Goal: Task Accomplishment & Management: Manage account settings

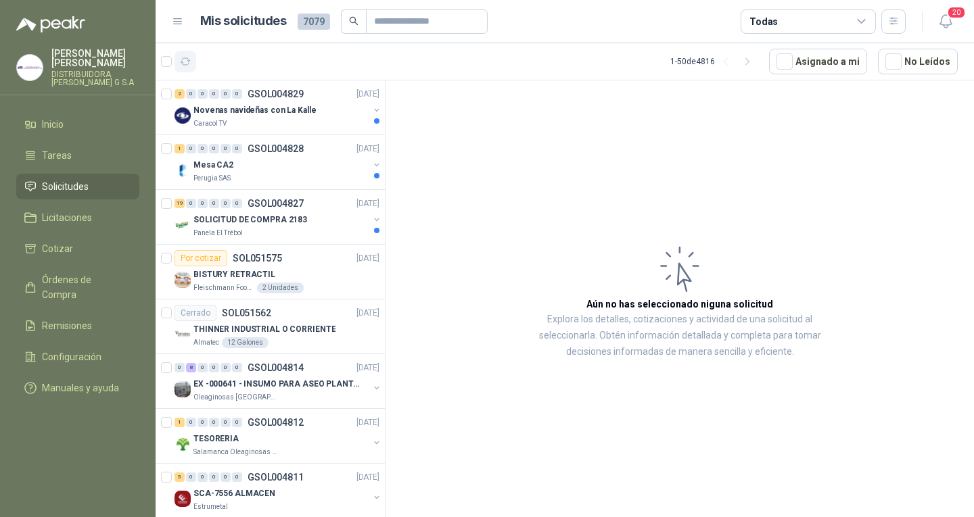
click at [189, 57] on icon "button" at bounding box center [185, 61] width 11 height 11
click at [298, 201] on p "GSOL004827" at bounding box center [276, 203] width 56 height 9
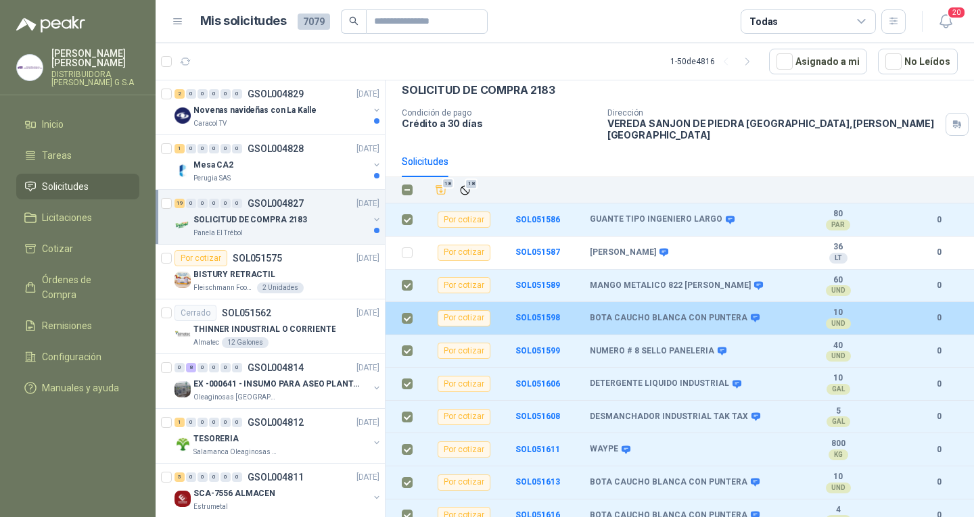
scroll to position [68, 0]
drag, startPoint x: 733, startPoint y: 308, endPoint x: 588, endPoint y: 312, distance: 145.5
click at [588, 312] on tr "Por cotizar SOL051598 BOTA CAUCHO BLANCA CON PUNTERA 10 UND  0" at bounding box center [680, 318] width 588 height 33
copy tr "BOTA CAUCHO BLANCA CON PUNTERA"
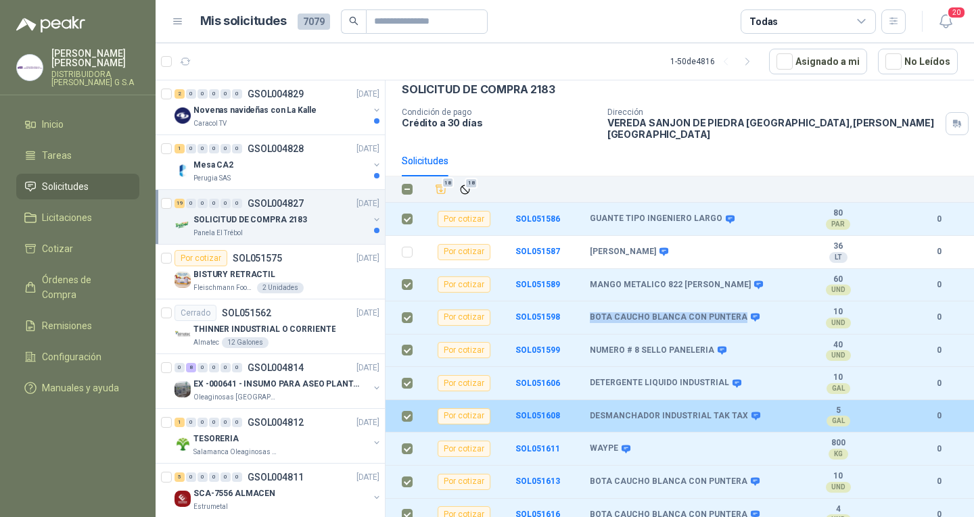
scroll to position [135, 0]
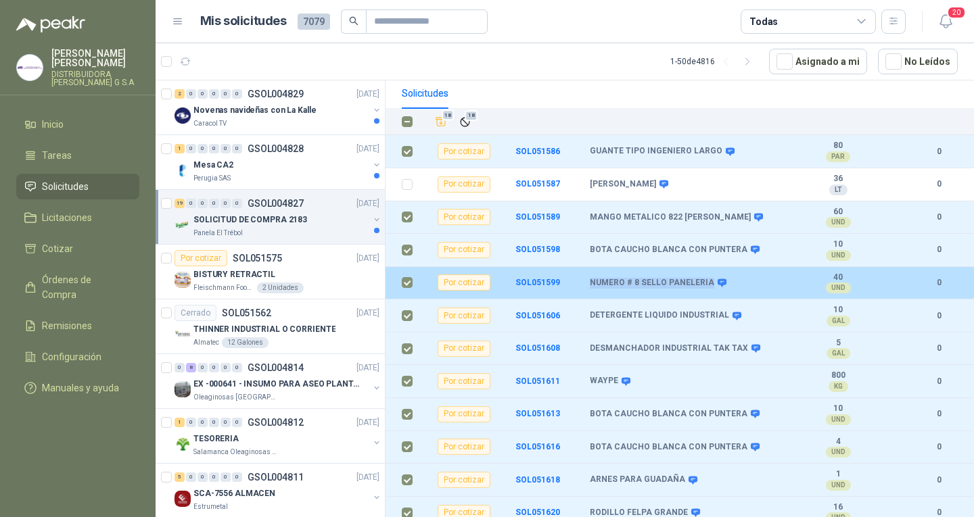
drag, startPoint x: 706, startPoint y: 273, endPoint x: 588, endPoint y: 269, distance: 117.8
click at [588, 269] on tr "Por cotizar SOL051599 NUMERO # 8 SELLO PANELERIA 40 UND  0" at bounding box center [680, 283] width 588 height 33
copy tr "NUMERO # 8 SELLO PANELERIA"
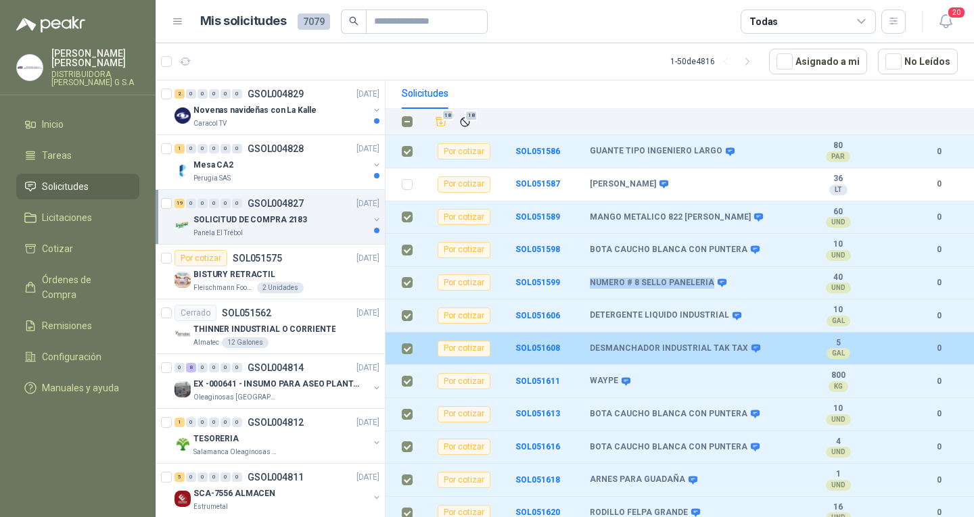
scroll to position [203, 0]
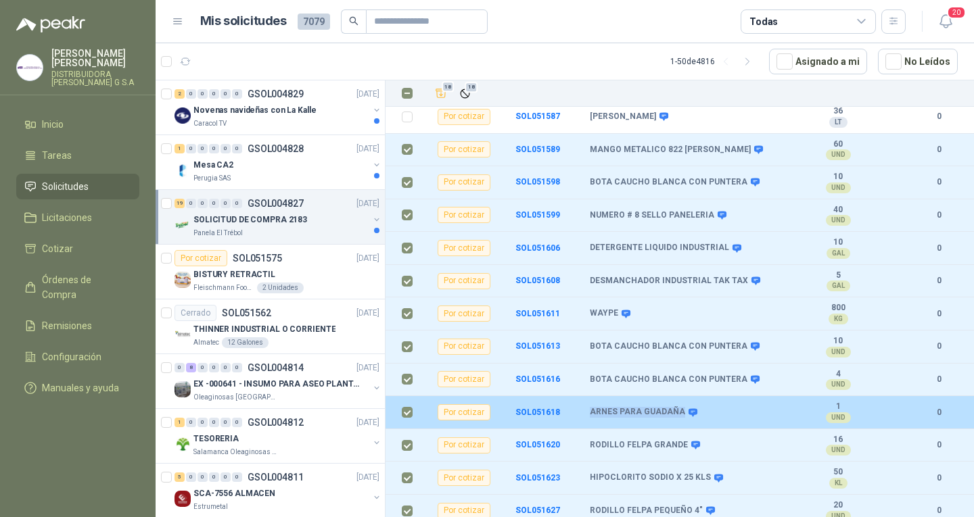
drag, startPoint x: 677, startPoint y: 405, endPoint x: 591, endPoint y: 404, distance: 86.6
click at [591, 407] on b "ARNES PARA GUADAÑA" at bounding box center [637, 412] width 95 height 11
copy b "ARNES PARA GUADAÑA"
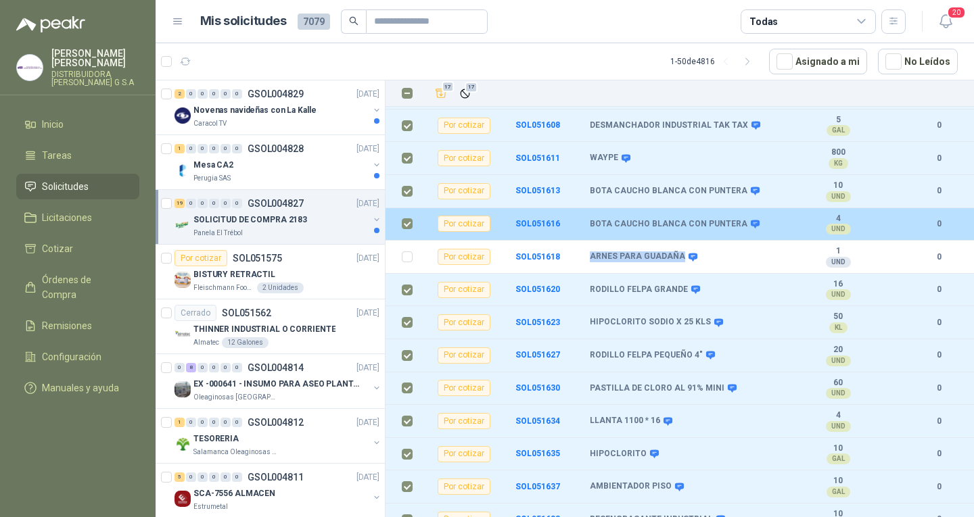
scroll to position [364, 0]
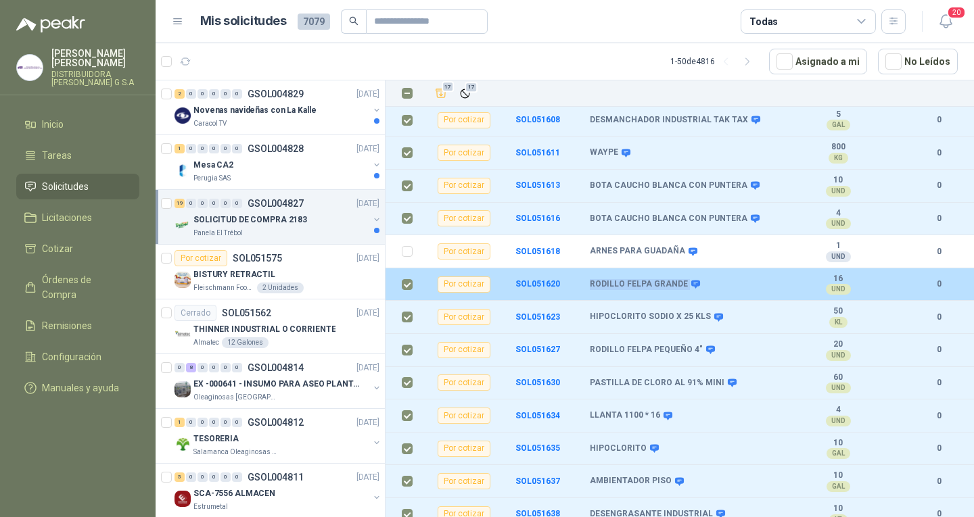
drag, startPoint x: 682, startPoint y: 272, endPoint x: 582, endPoint y: 282, distance: 99.9
click at [582, 282] on tr "Por cotizar SOL051620 RODILLO FELPA GRANDE 16 UND  0" at bounding box center [680, 285] width 588 height 33
copy tr "RODILLO FELPA GRANDE"
